Goal: Information Seeking & Learning: Learn about a topic

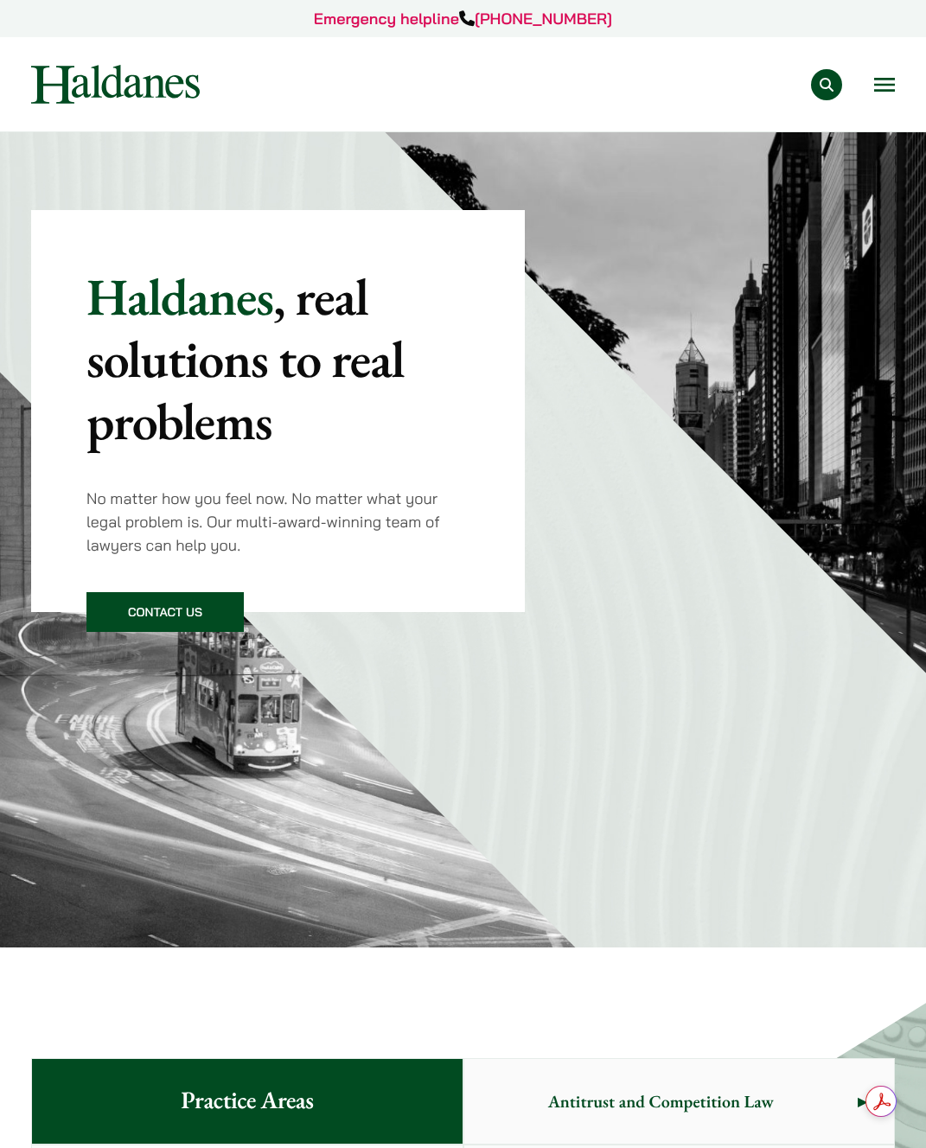
click at [898, 94] on div "Practice Areas Antitrust and Competition Law Civil Litigation & Dispute Resolut…" at bounding box center [462, 84] width 893 height 39
click at [888, 78] on button "Open menu" at bounding box center [884, 85] width 21 height 14
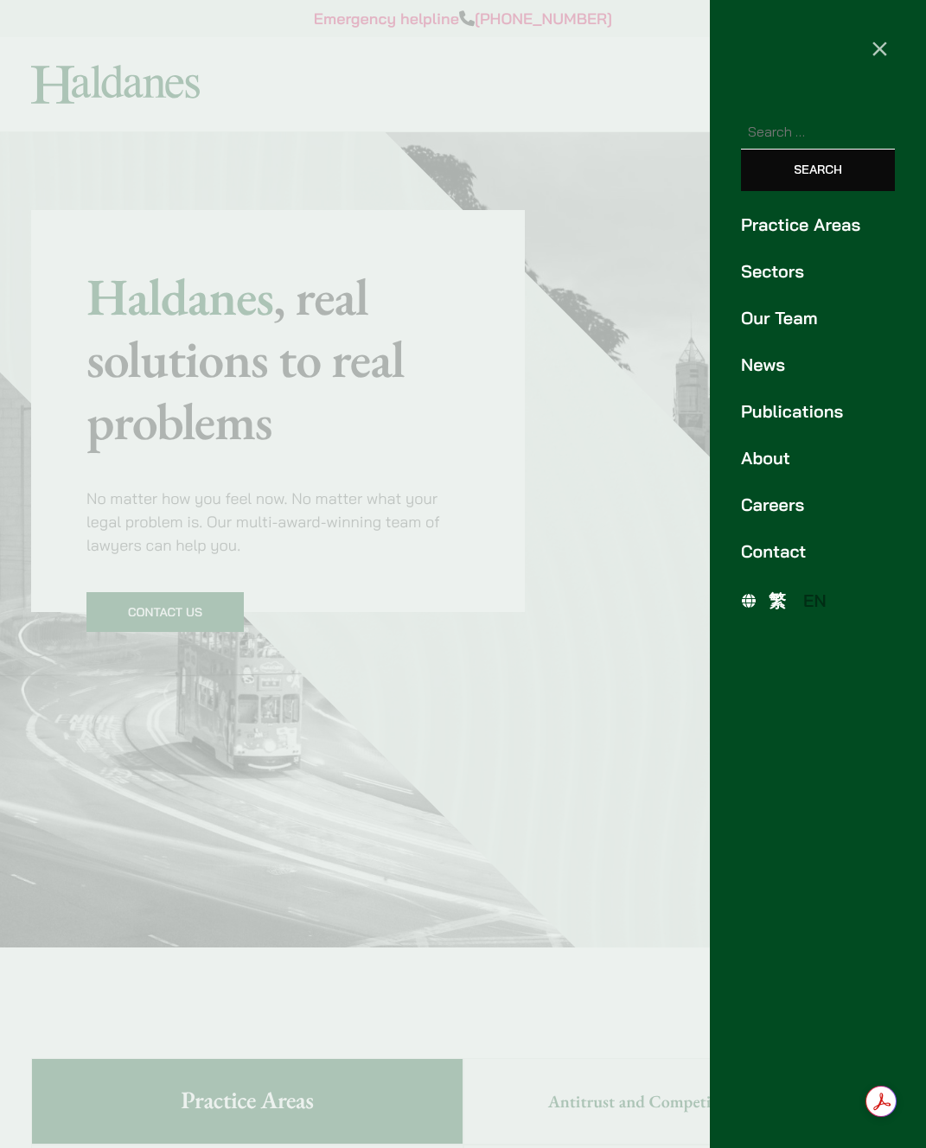
click at [799, 216] on link "Practice Areas" at bounding box center [818, 225] width 154 height 26
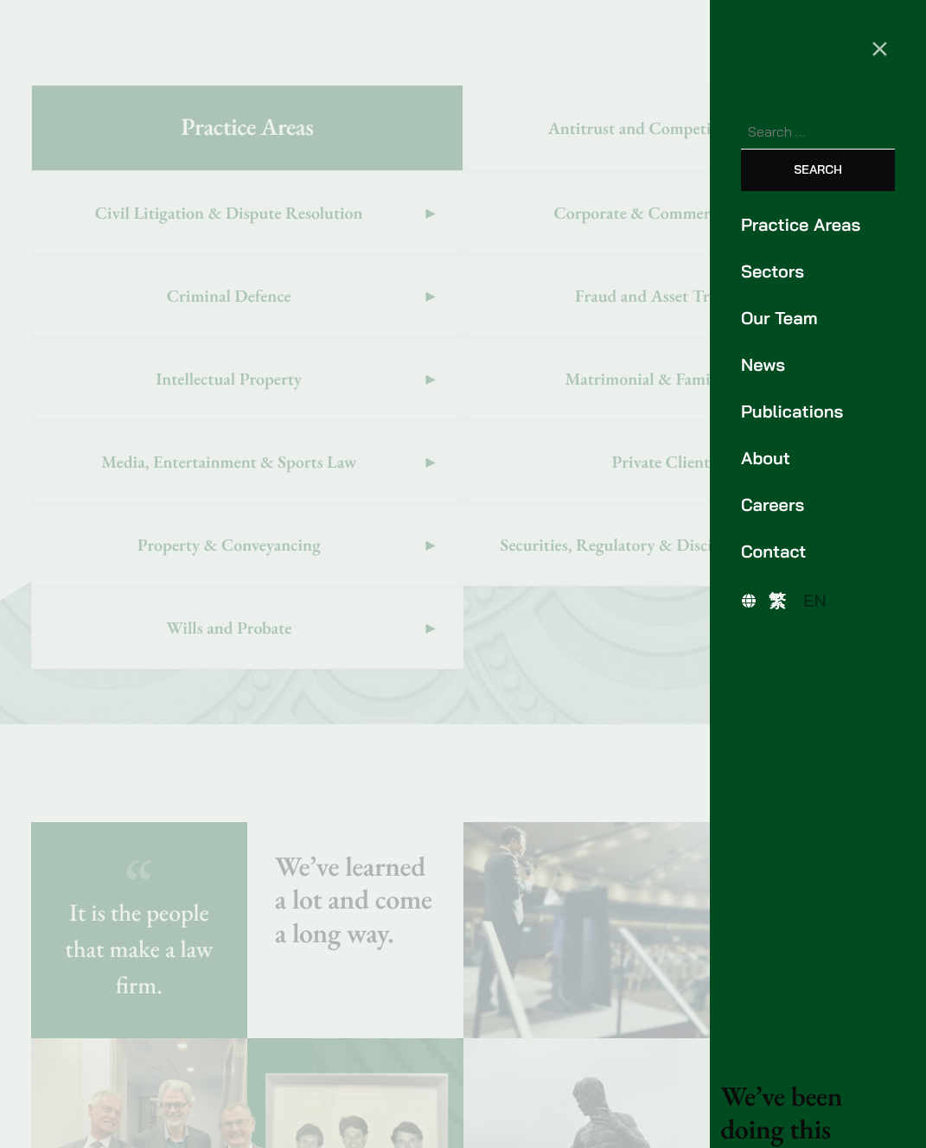
scroll to position [1059, 0]
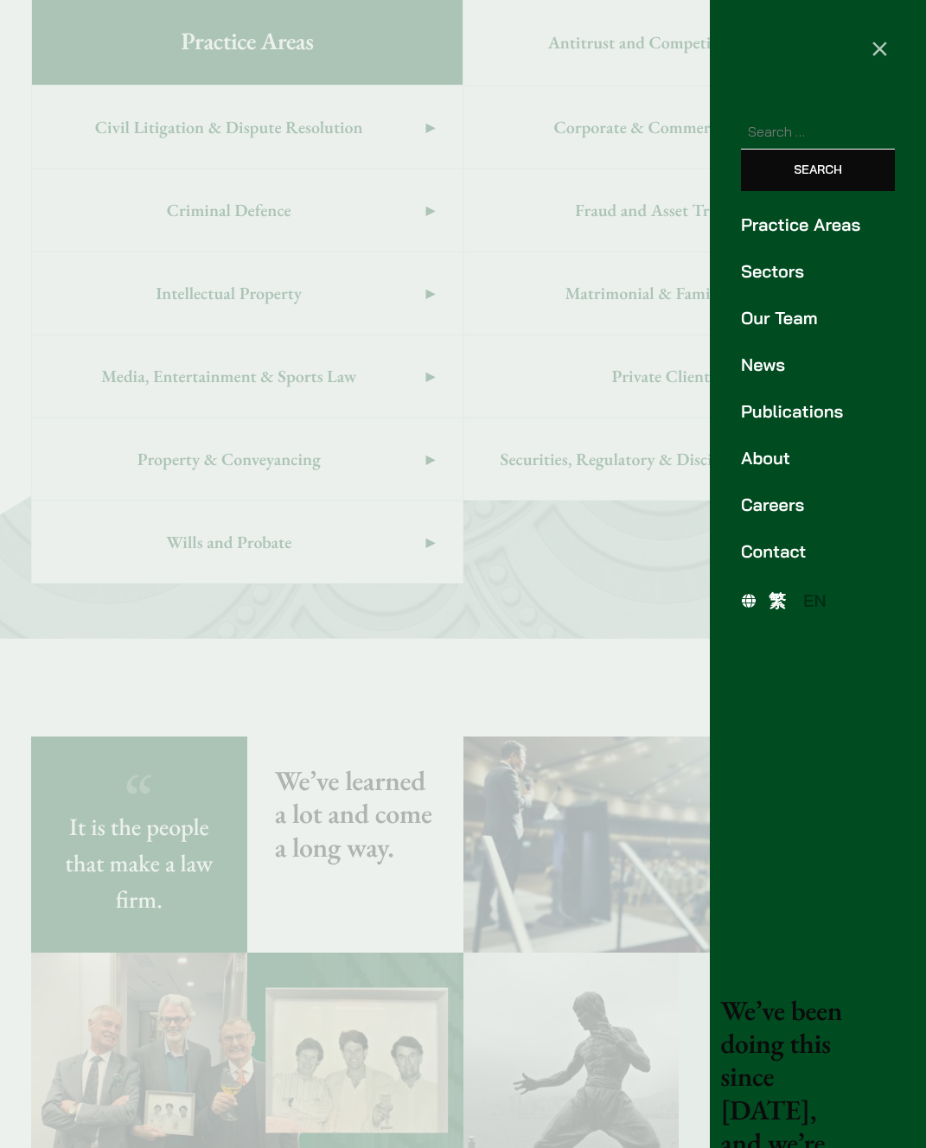
click at [536, 628] on div at bounding box center [463, 574] width 926 height 1148
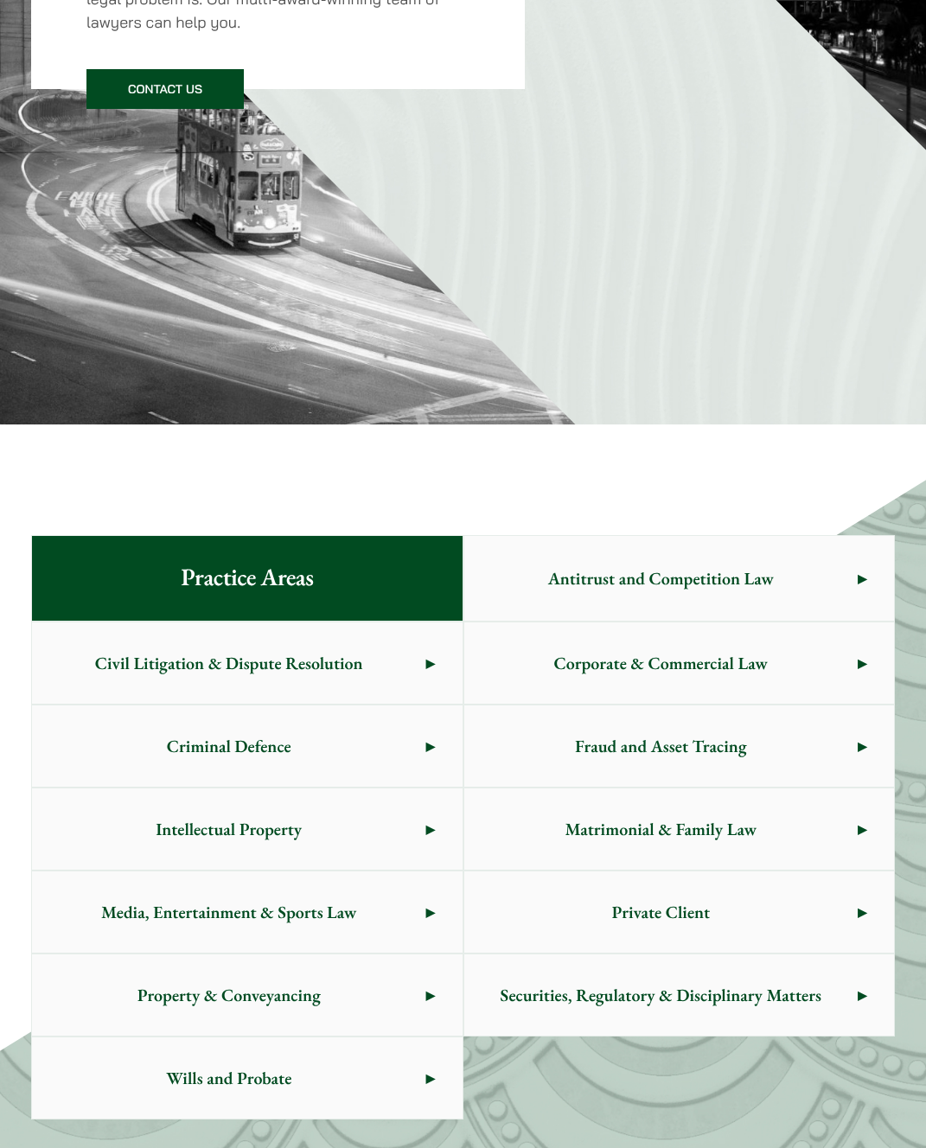
scroll to position [0, 0]
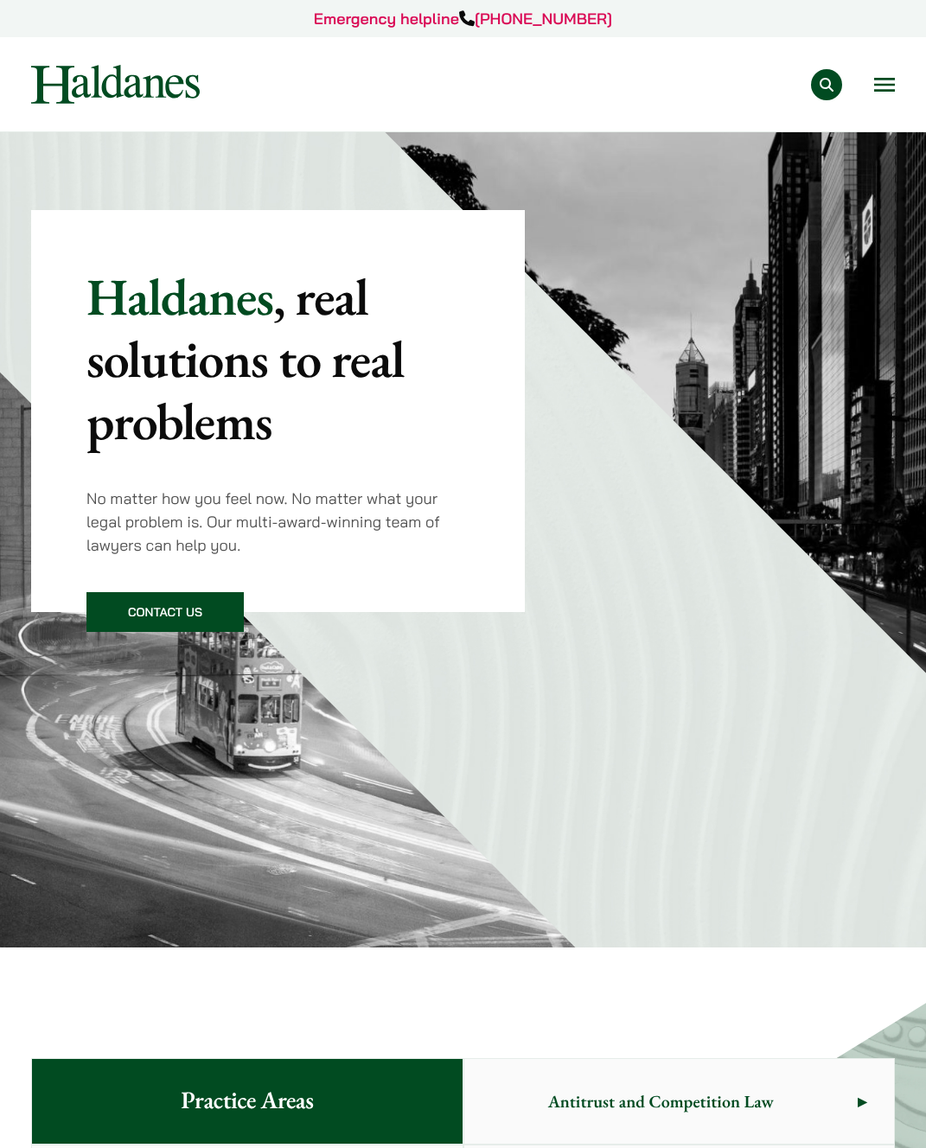
click at [893, 87] on button "Open menu" at bounding box center [884, 85] width 21 height 14
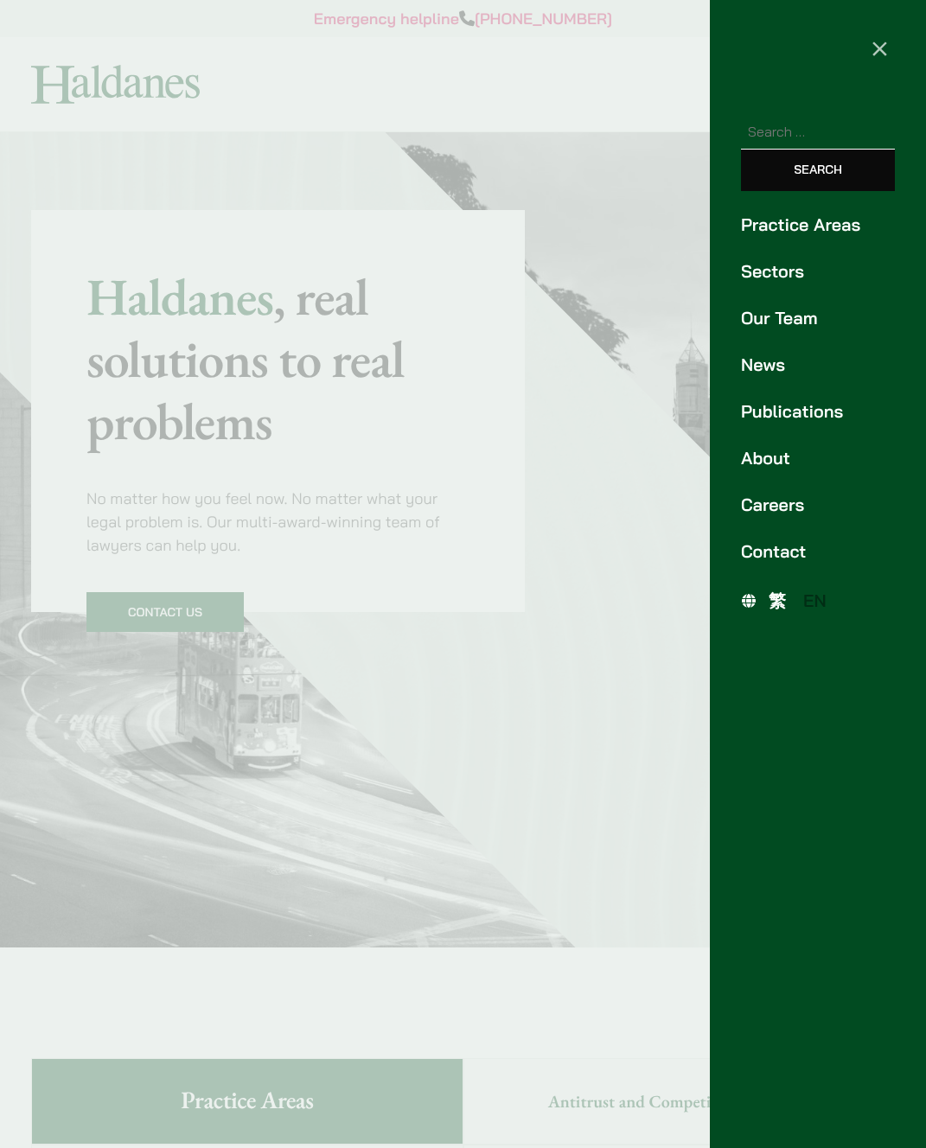
click at [795, 250] on ul "Practice Areas Sectors Our Team News Publications About Careers Contact" at bounding box center [818, 388] width 216 height 353
click at [783, 263] on link "Sectors" at bounding box center [818, 272] width 154 height 26
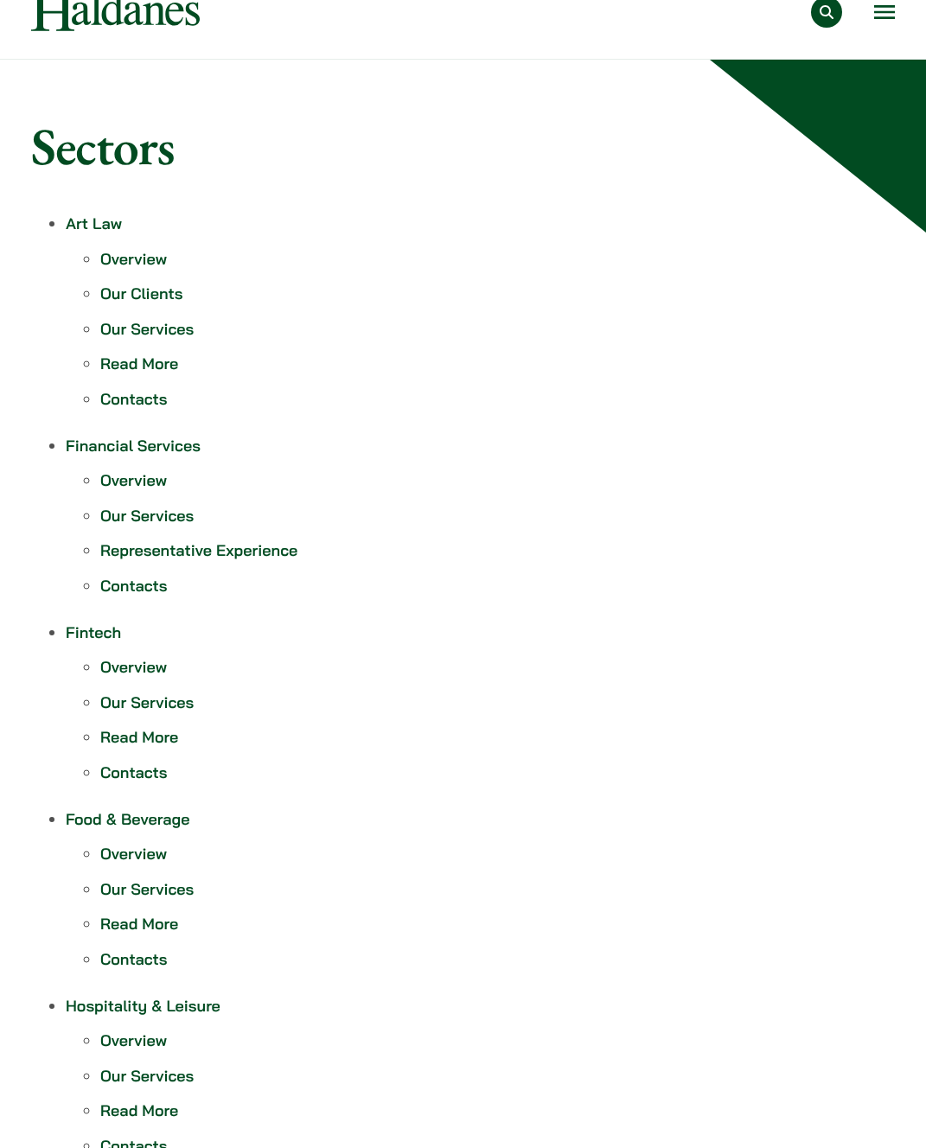
scroll to position [73, 0]
click at [131, 257] on link "Overview" at bounding box center [133, 258] width 67 height 20
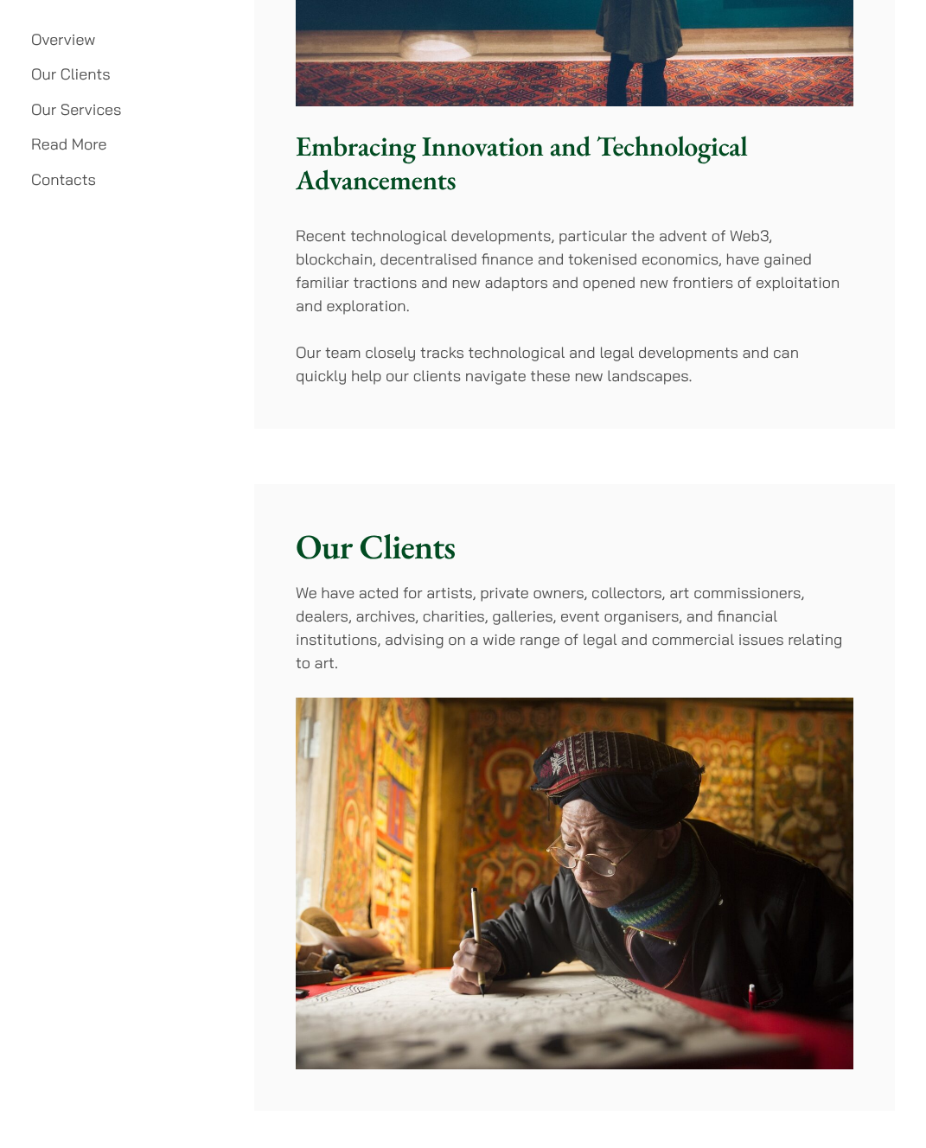
scroll to position [2170, 0]
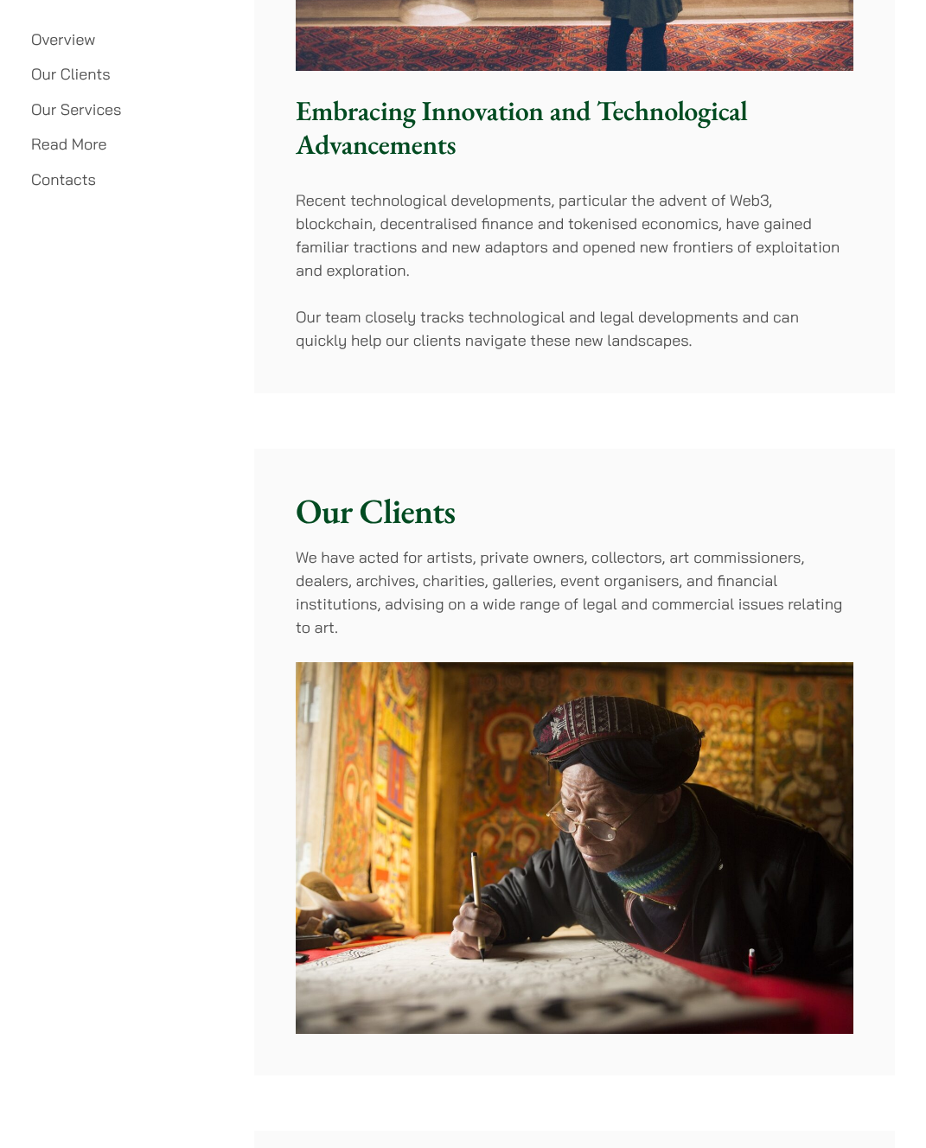
click at [65, 181] on link "Contacts" at bounding box center [63, 179] width 65 height 20
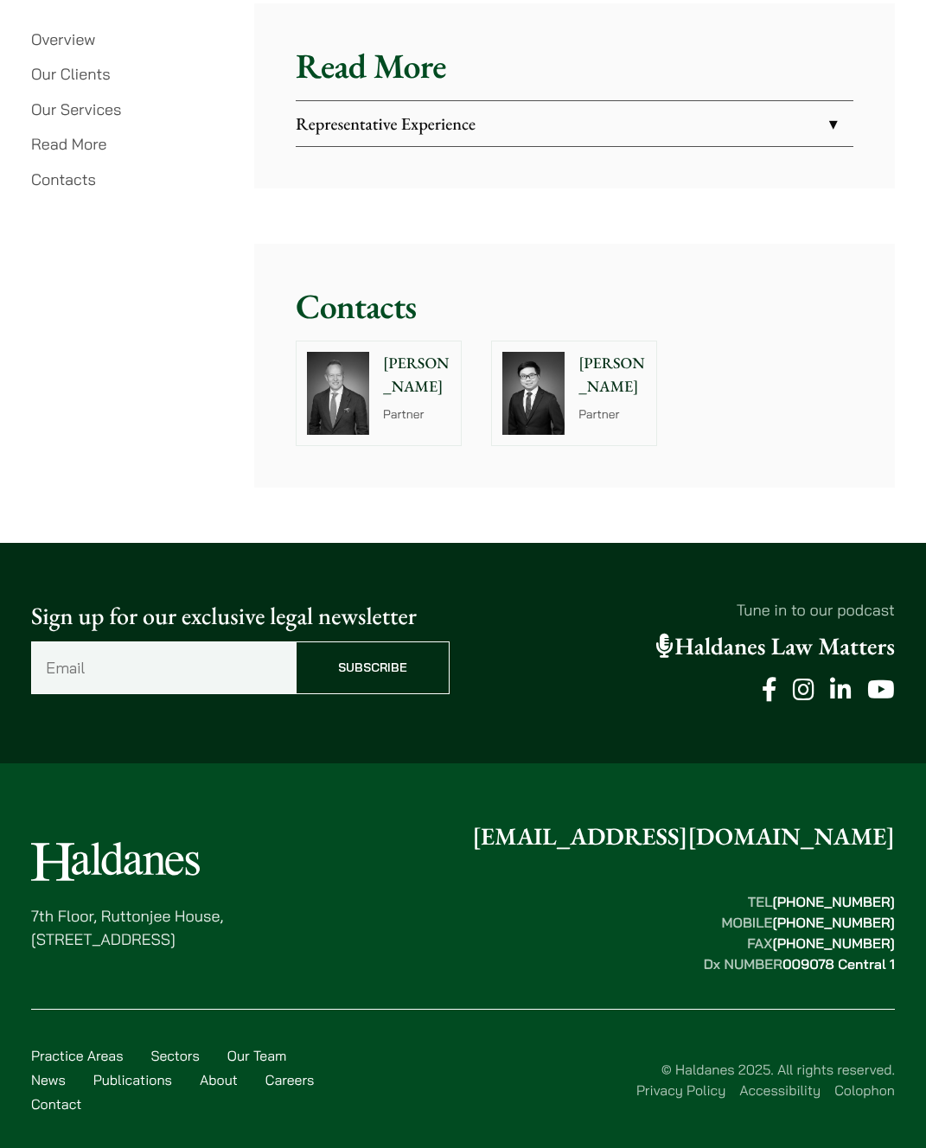
scroll to position [4307, 0]
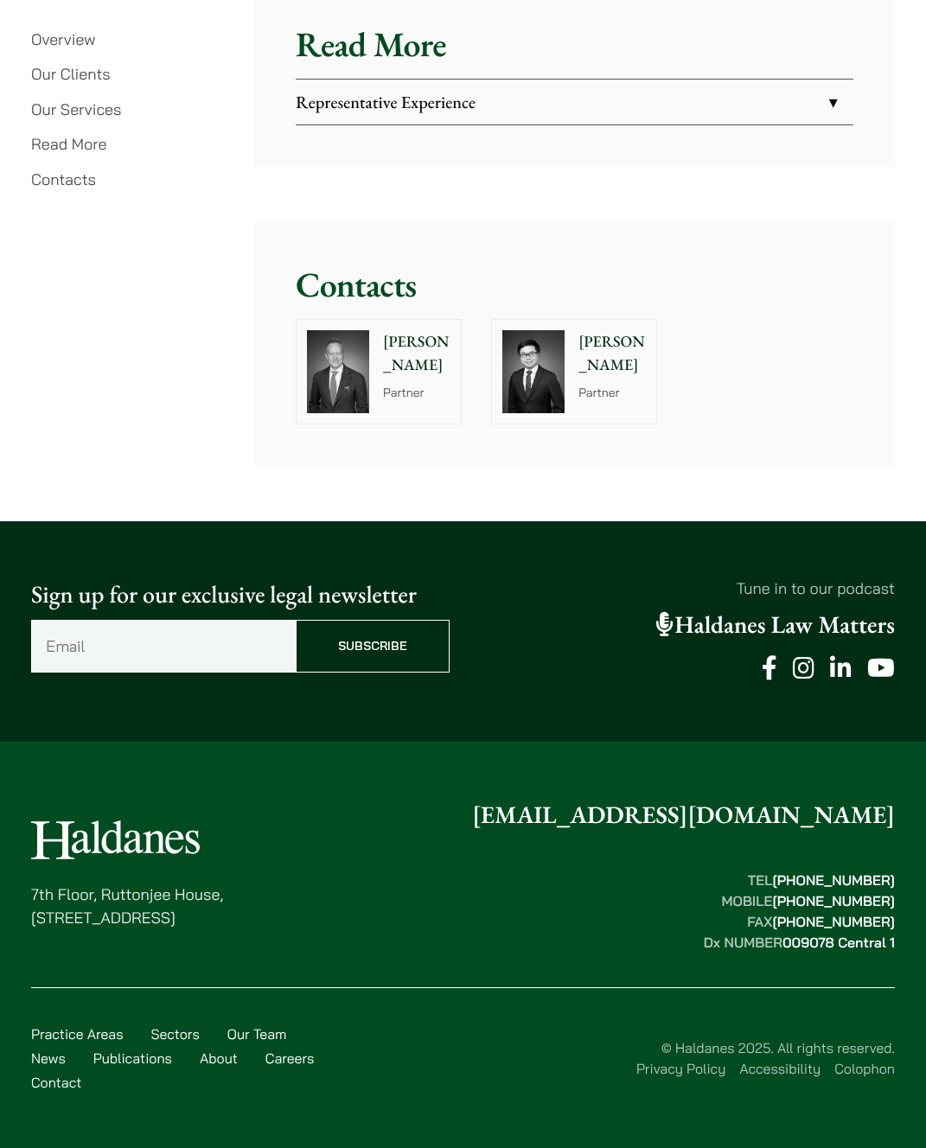
click at [270, 1060] on link "Careers" at bounding box center [289, 1058] width 49 height 17
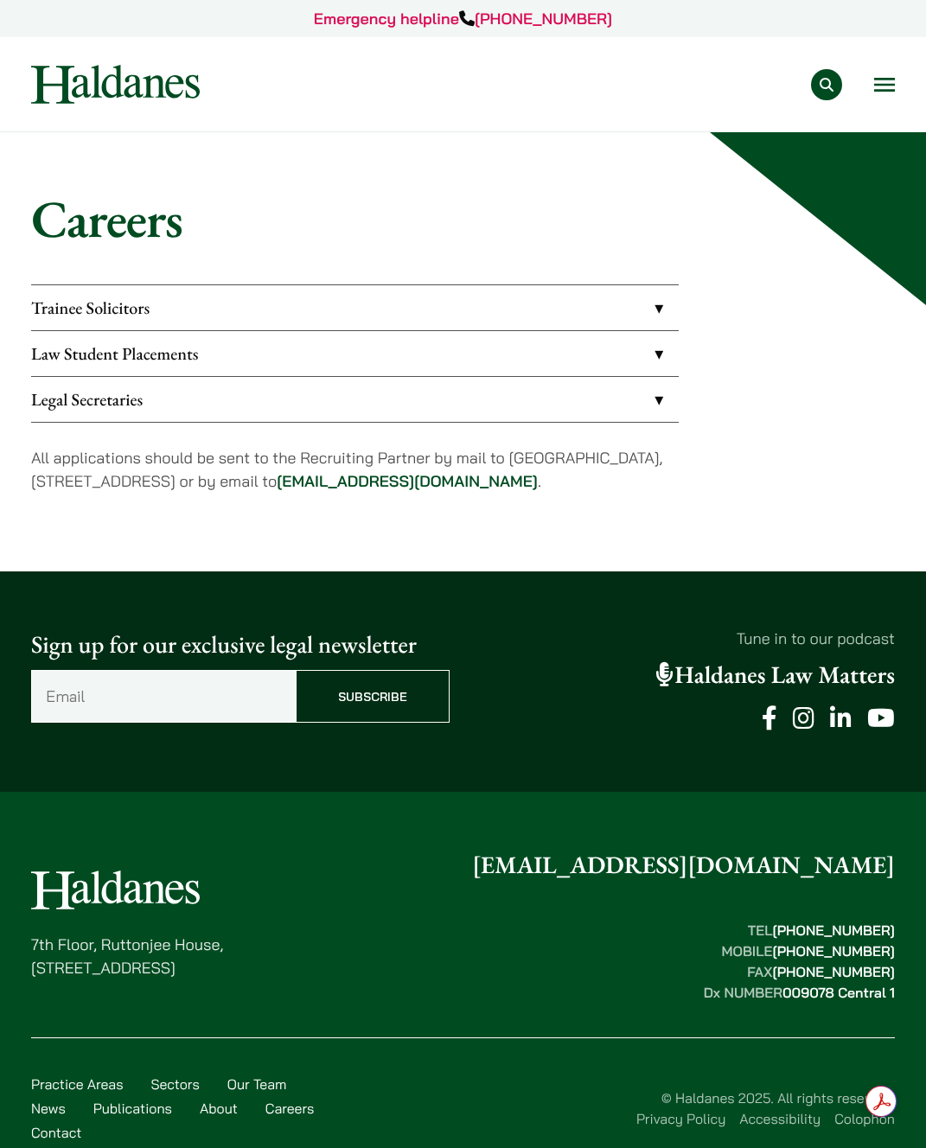
click at [655, 311] on link "Trainee Solicitors" at bounding box center [355, 307] width 648 height 45
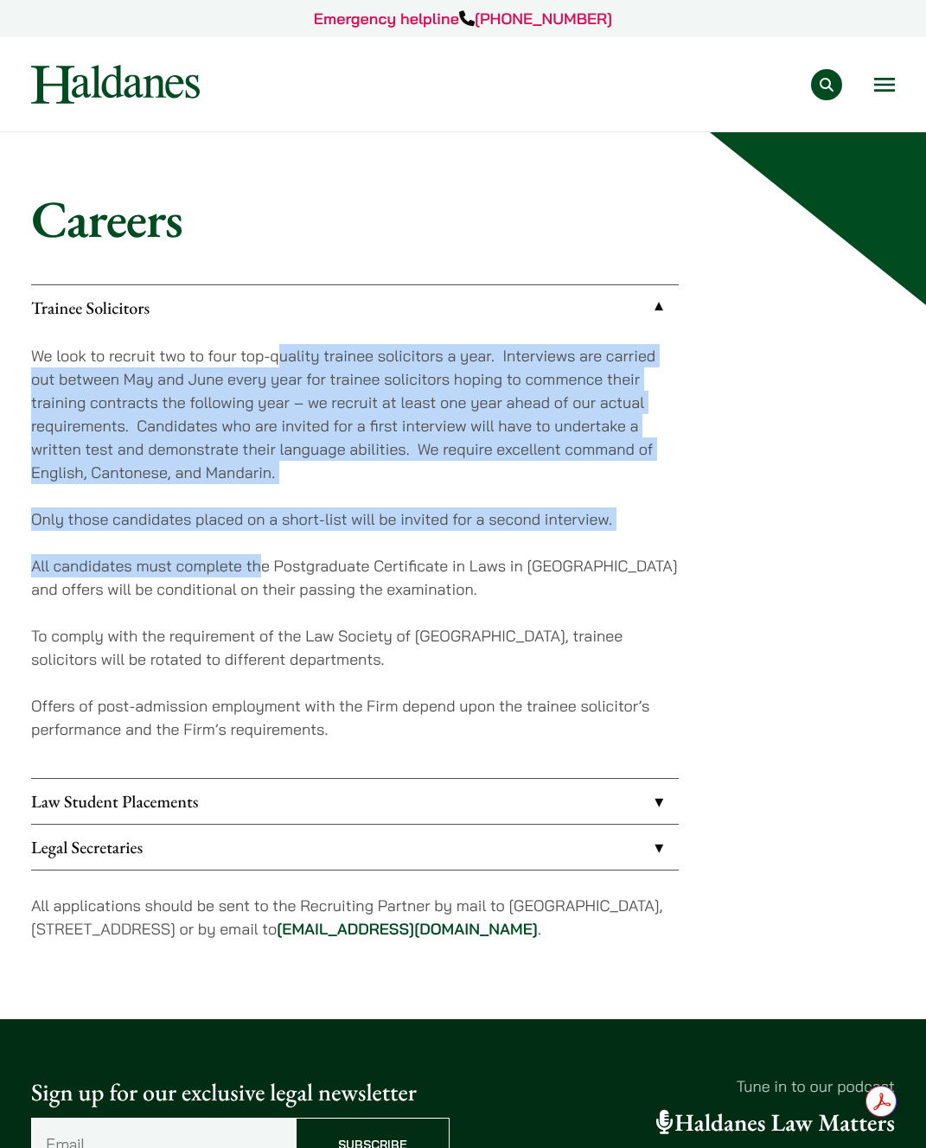
drag, startPoint x: 276, startPoint y: 351, endPoint x: 262, endPoint y: 578, distance: 227.0
click at [262, 578] on div "We look to recruit two to four top-quality trainee solicitors a year. Interview…" at bounding box center [355, 554] width 648 height 448
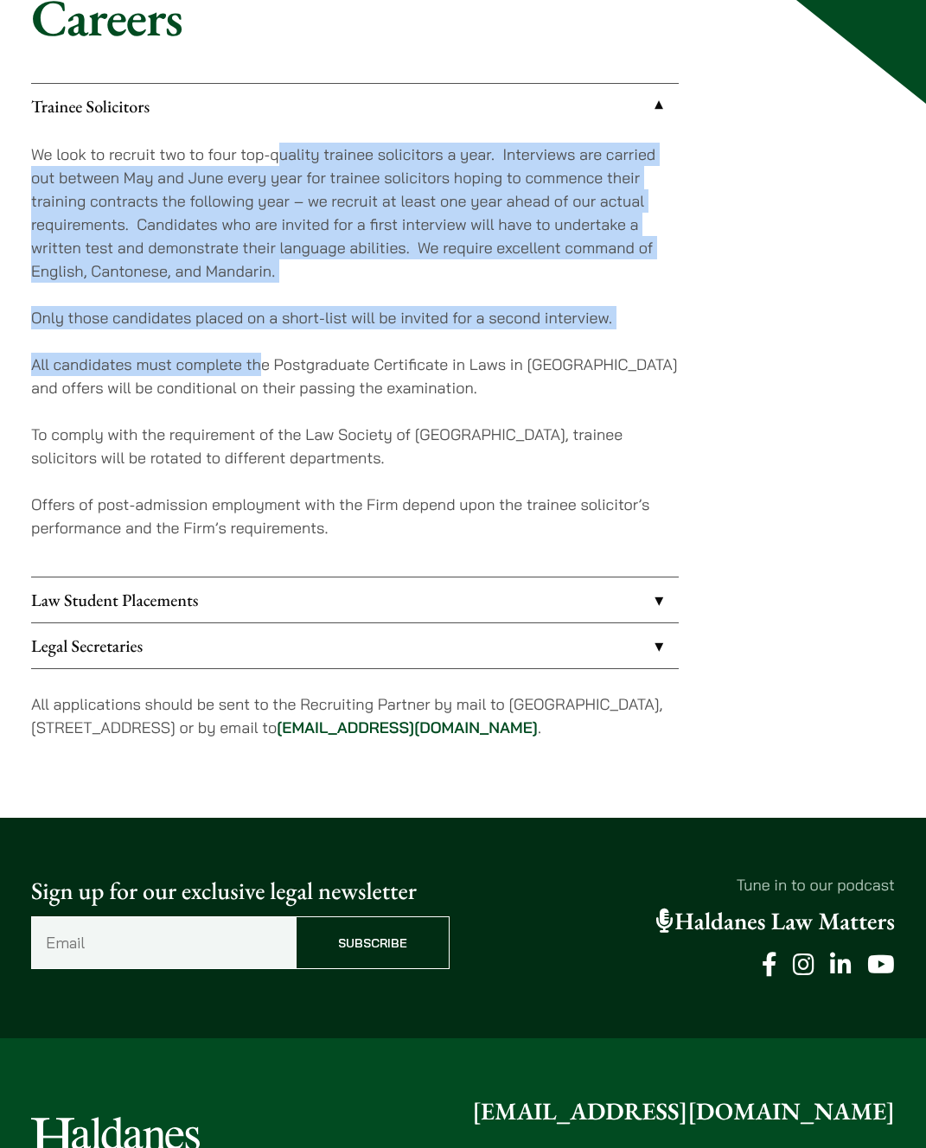
scroll to position [203, 0]
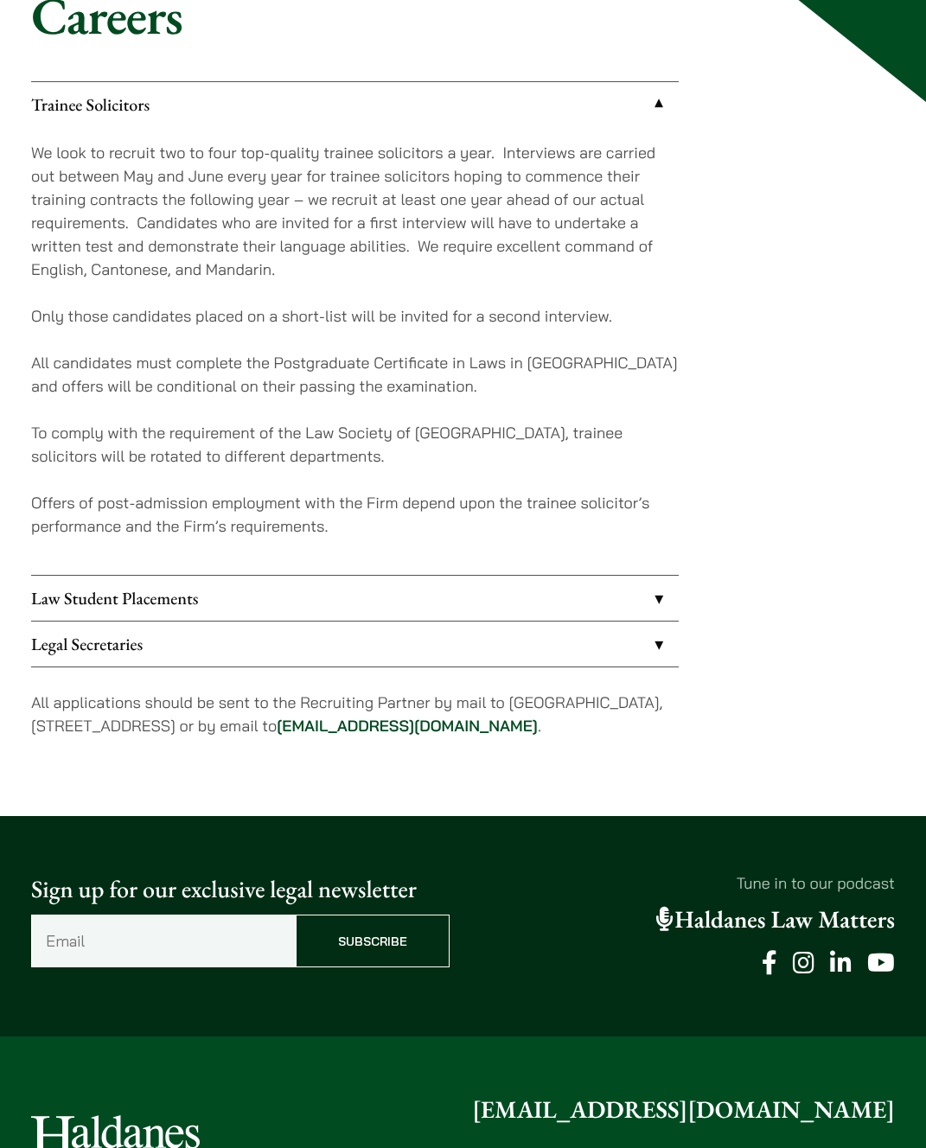
click at [300, 456] on p "To comply with the requirement of the Law Society of Hong Kong, trainee solicit…" at bounding box center [355, 444] width 648 height 47
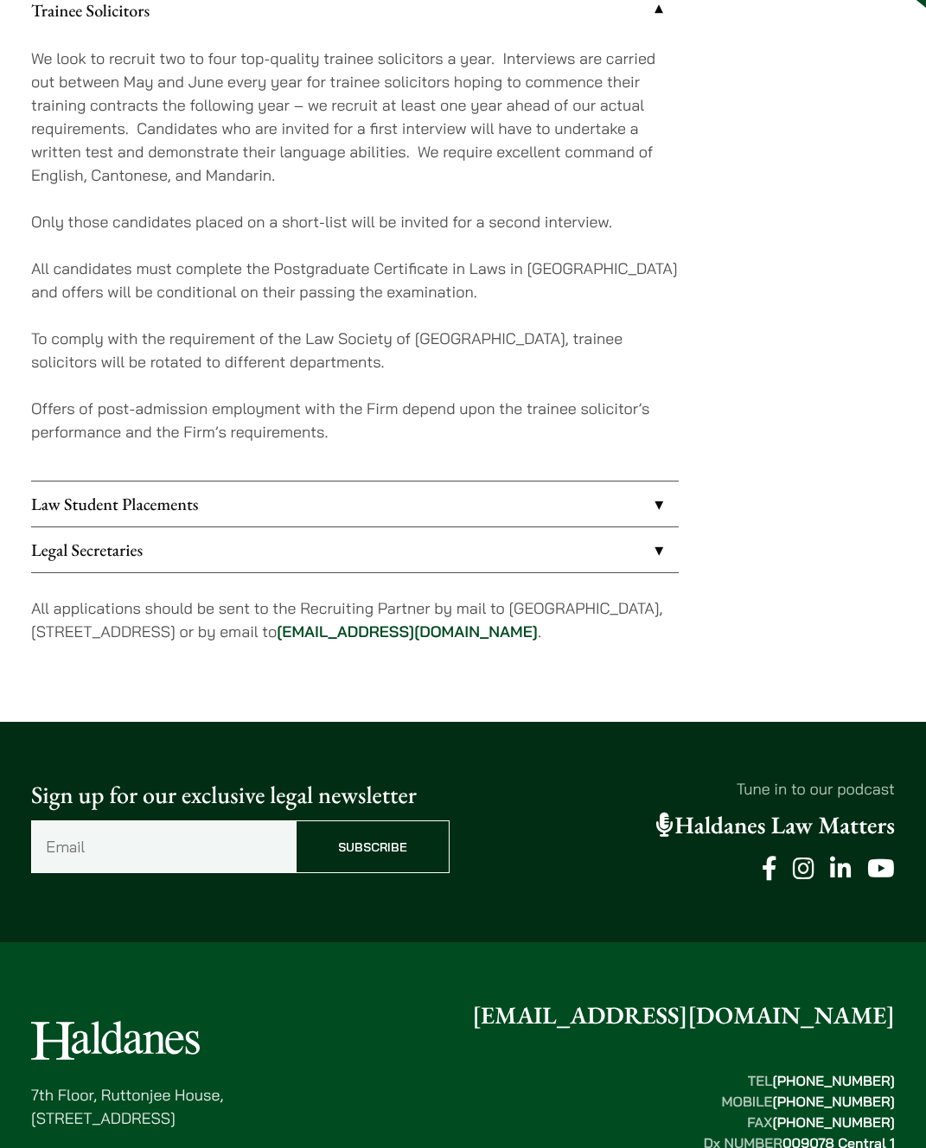
scroll to position [300, 0]
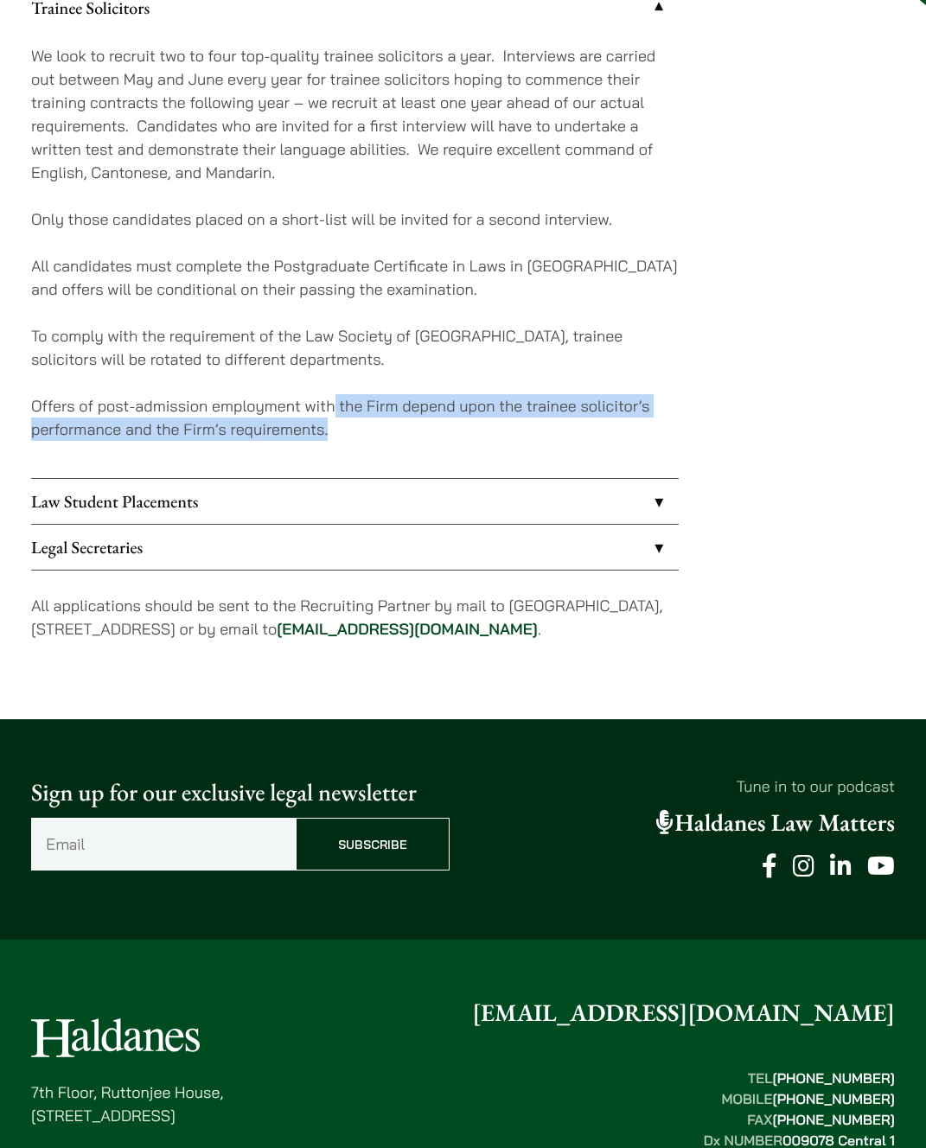
drag, startPoint x: 323, startPoint y: 442, endPoint x: 336, endPoint y: 401, distance: 42.9
click at [336, 401] on div "We look to recruit two to four top-quality trainee solicitors a year. Interview…" at bounding box center [355, 254] width 648 height 448
click at [336, 401] on p "Offers of post-admission employment with the Firm depend upon the trainee solic…" at bounding box center [355, 417] width 648 height 47
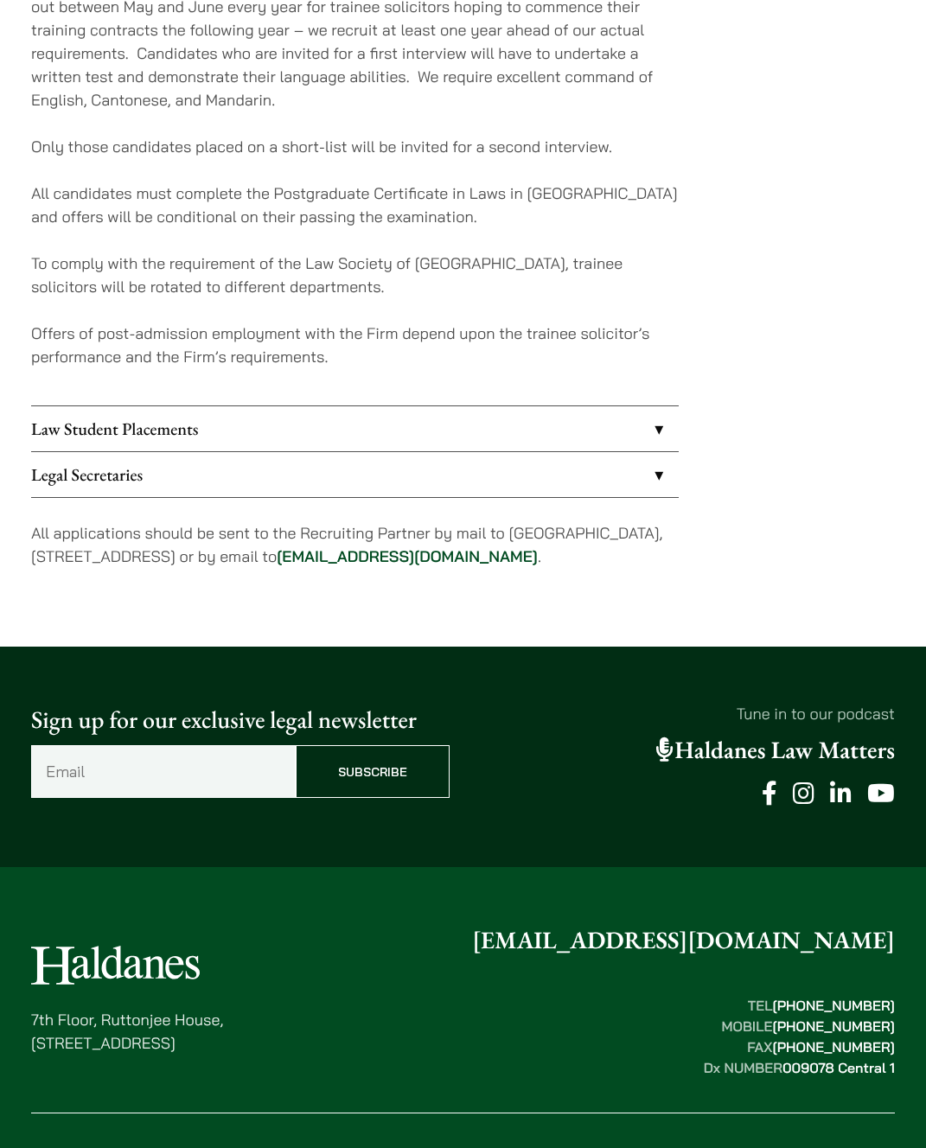
scroll to position [379, 0]
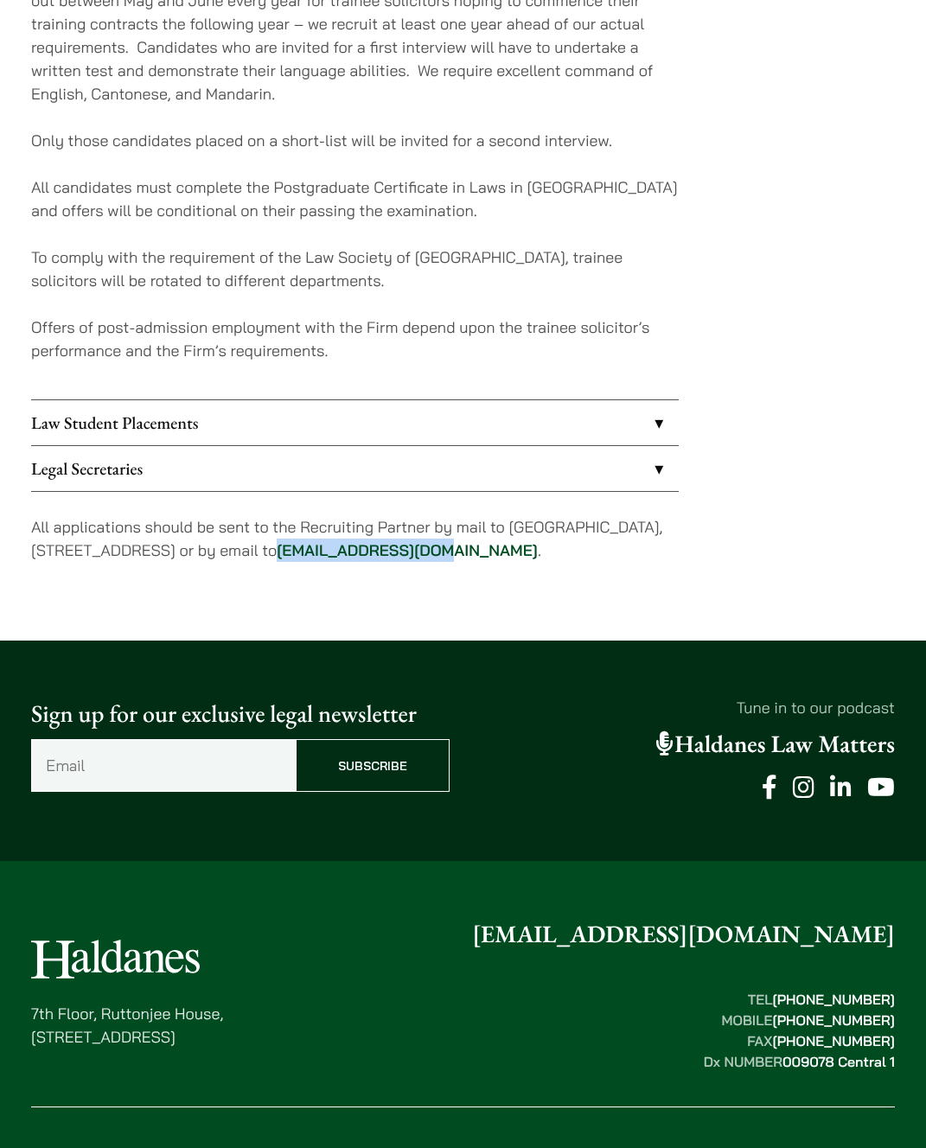
click at [512, 609] on div "Careers Trainee Solicitors We look to recruit two to four top-quality trainee s…" at bounding box center [463, 197] width 926 height 887
click at [597, 608] on div "Careers Trainee Solicitors We look to recruit two to four top-quality trainee s…" at bounding box center [463, 197] width 926 height 887
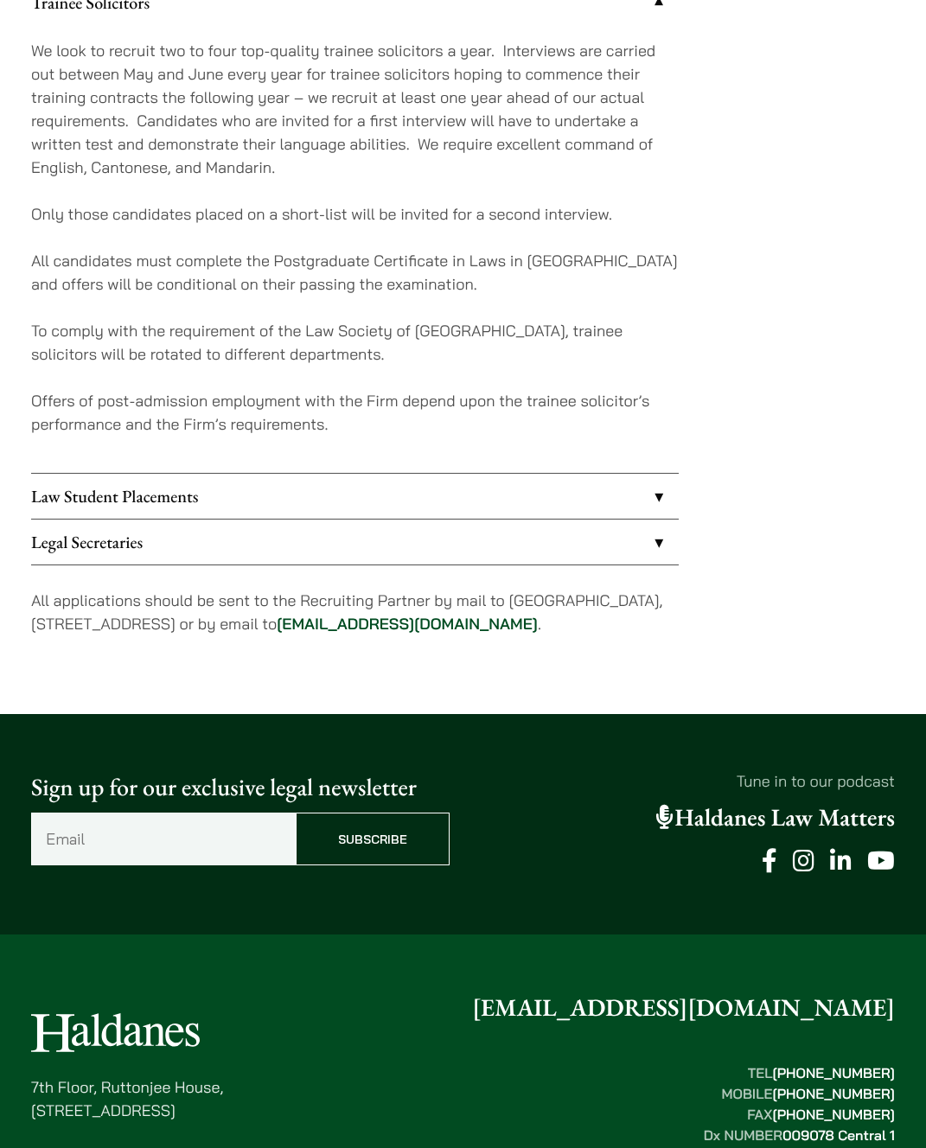
scroll to position [312, 0]
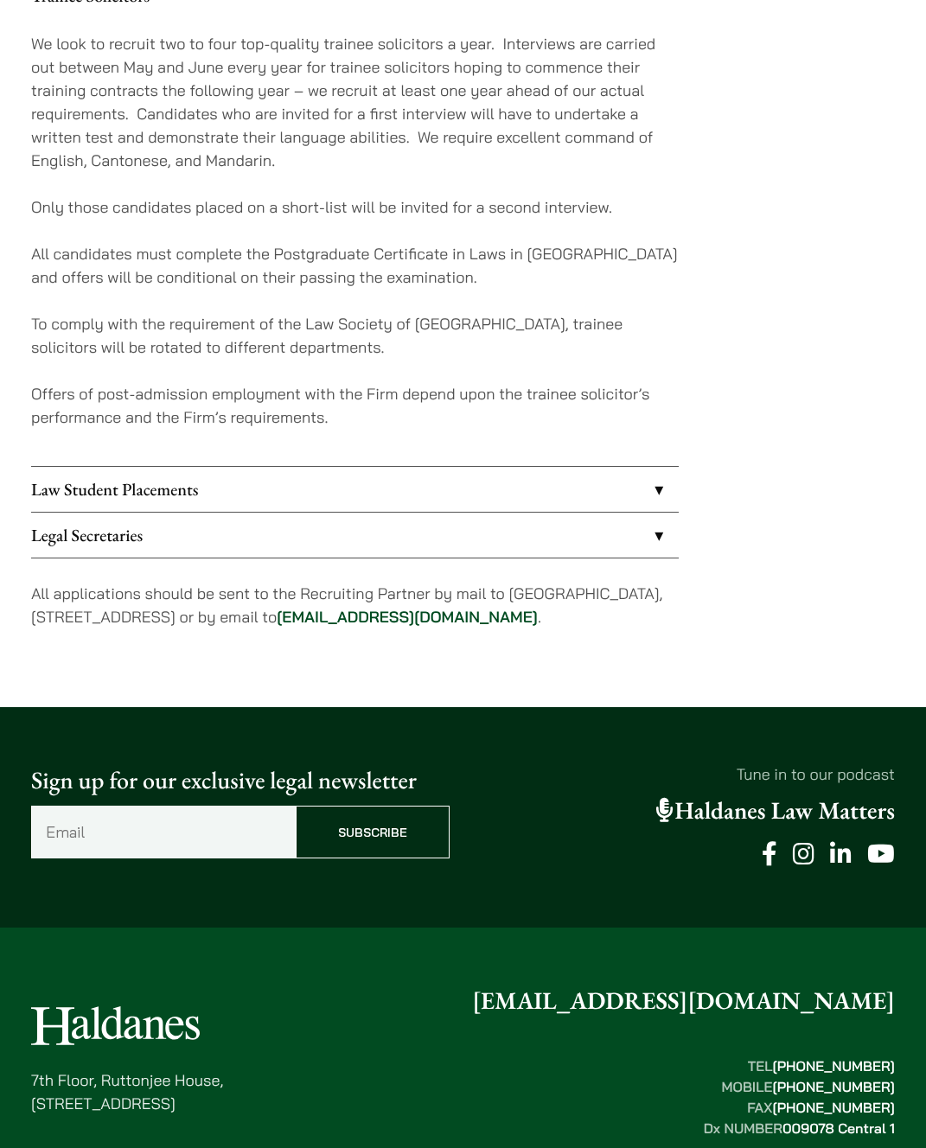
click at [642, 534] on link "Legal Secretaries" at bounding box center [355, 535] width 648 height 45
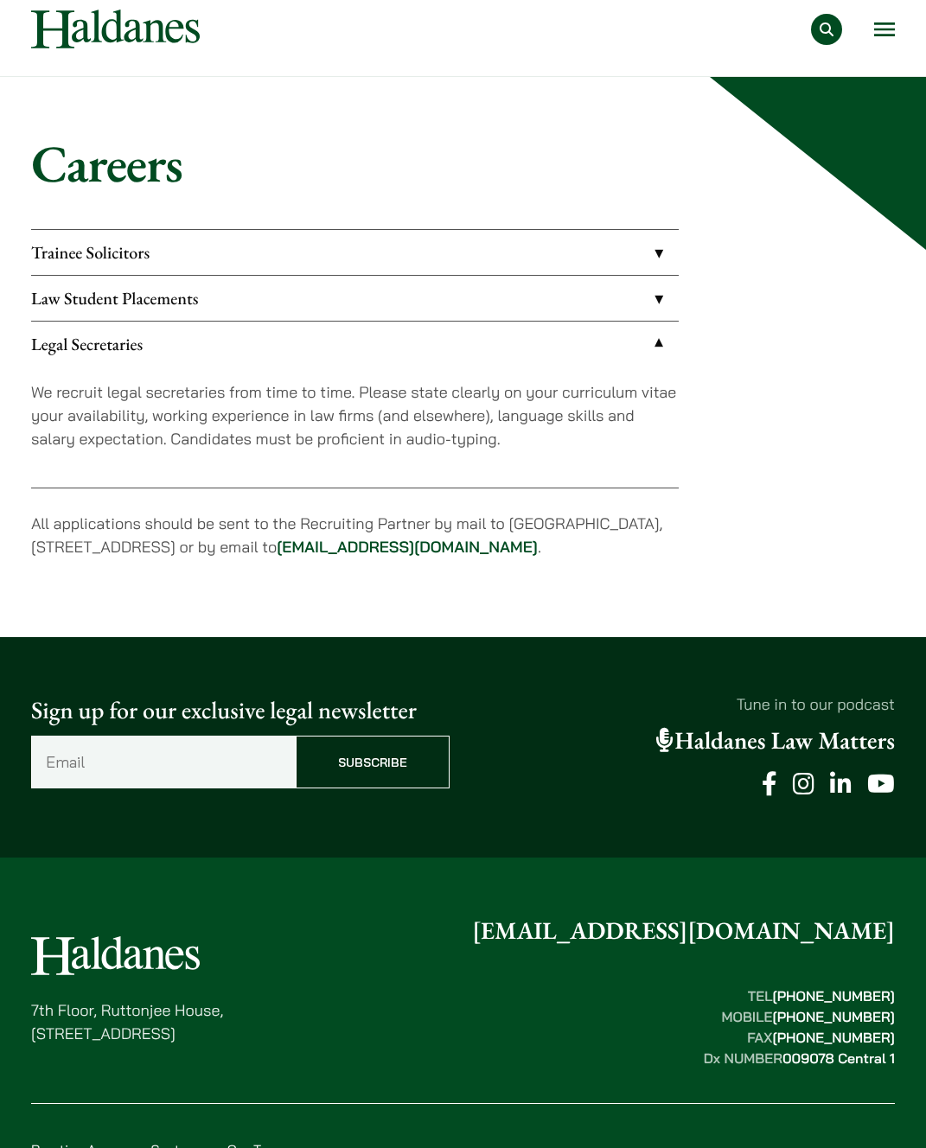
scroll to position [48, 0]
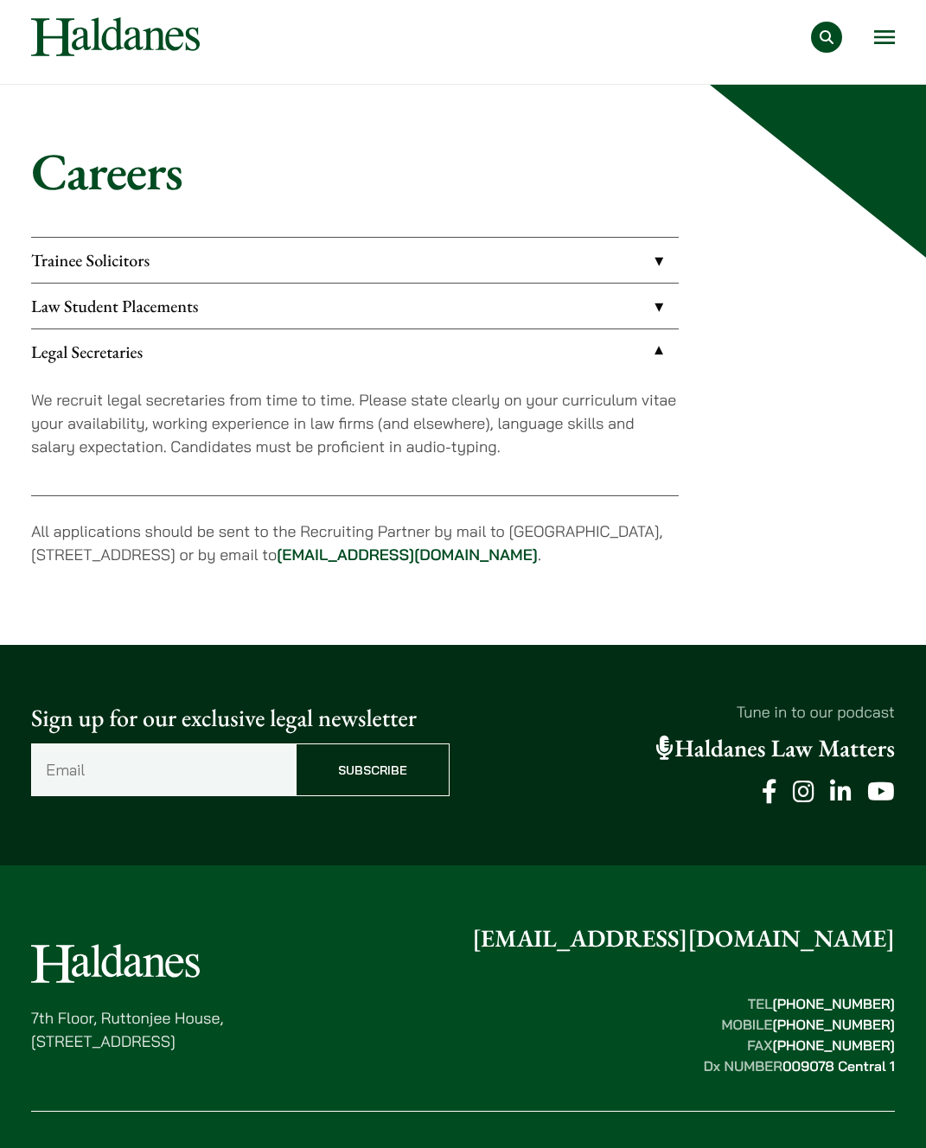
click at [648, 322] on link "Law Student Placements" at bounding box center [355, 306] width 648 height 45
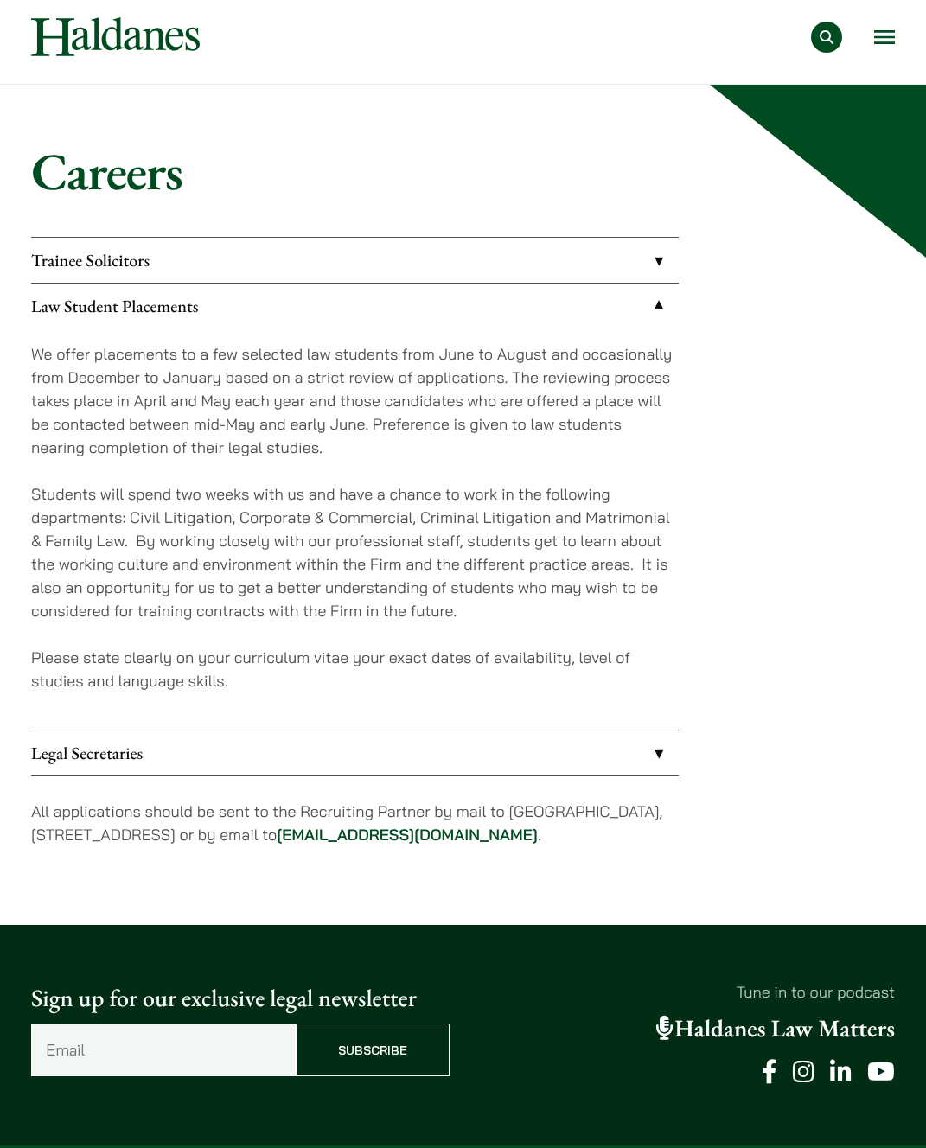
click at [649, 312] on link "Law Student Placements" at bounding box center [355, 306] width 648 height 45
